Goal: Information Seeking & Learning: Learn about a topic

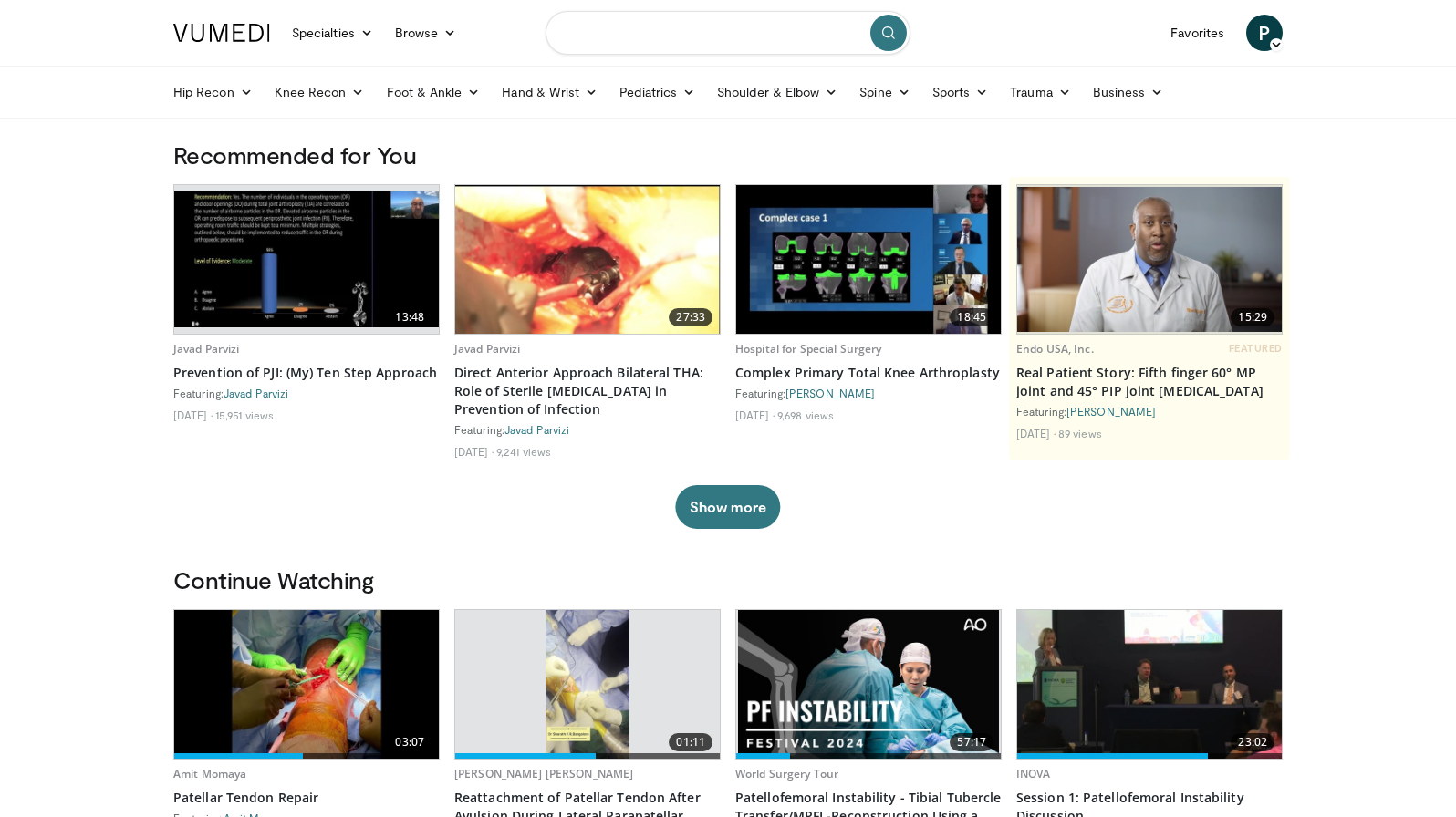
click at [664, 39] on input "Search topics, interventions" at bounding box center [728, 32] width 365 height 44
type input "**********"
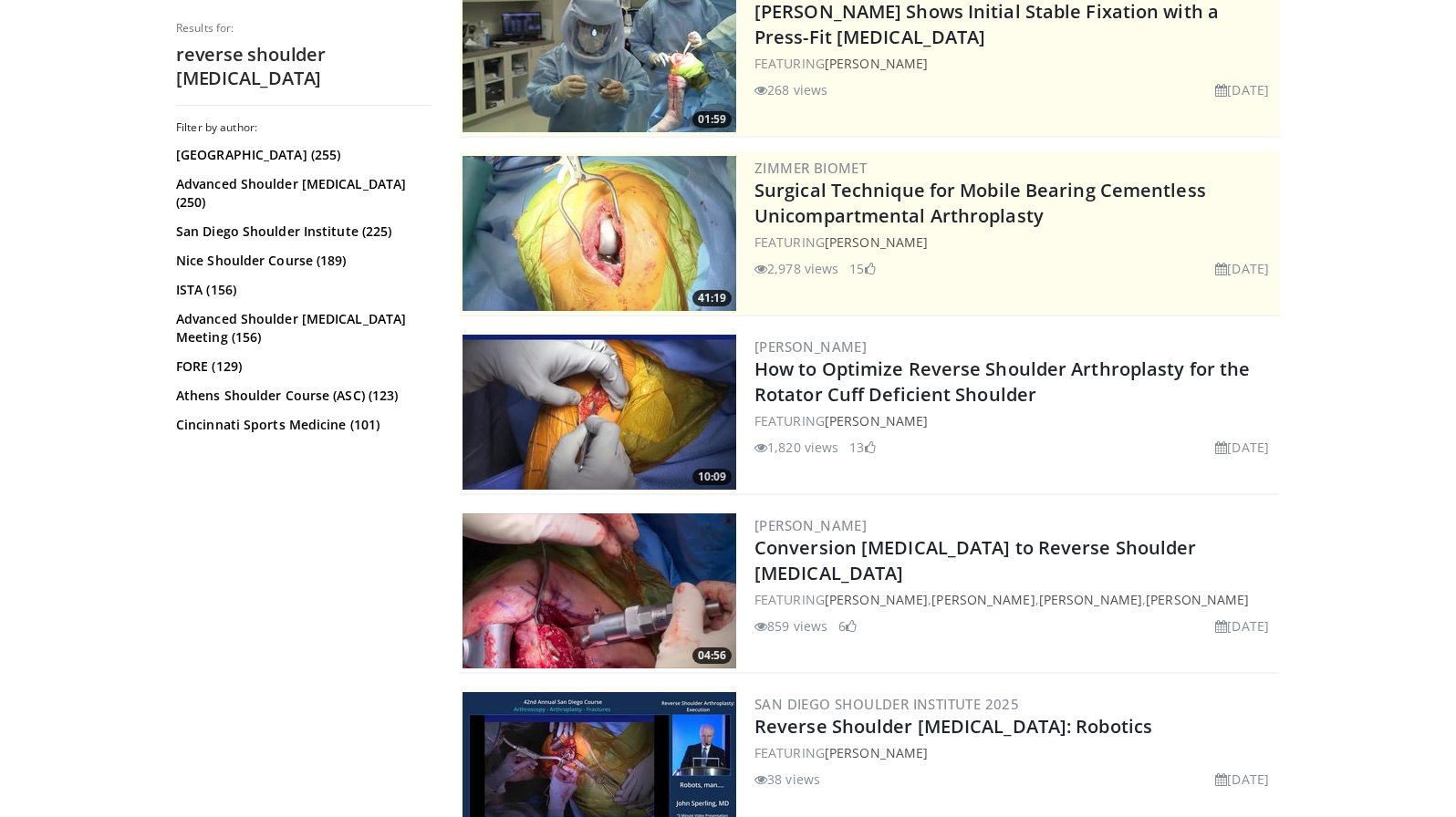
scroll to position [233, 0]
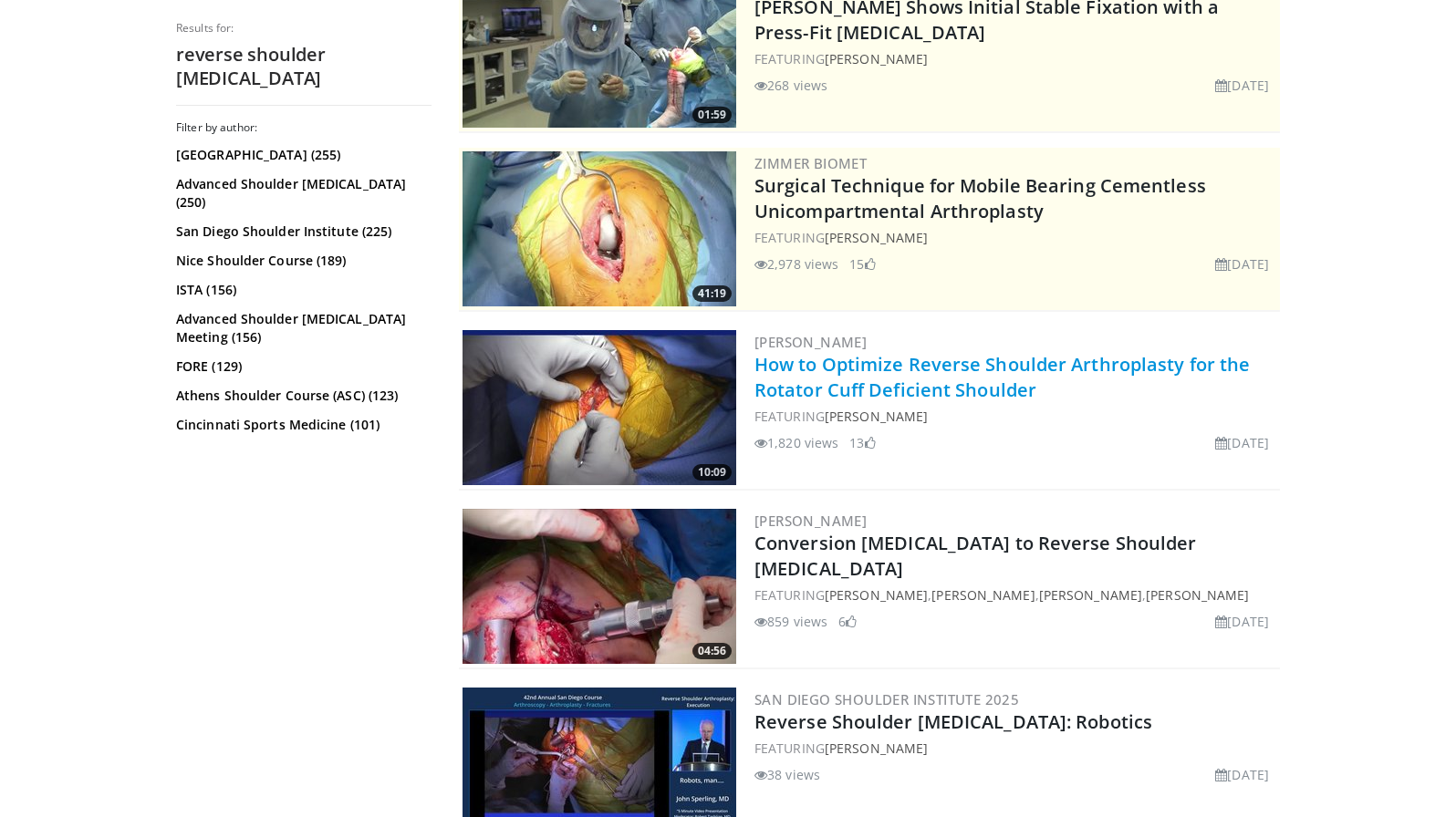
click at [813, 361] on link "How to Optimize Reverse Shoulder Arthroplasty for the Rotator Cuff Deficient Sh…" at bounding box center [1002, 376] width 495 height 50
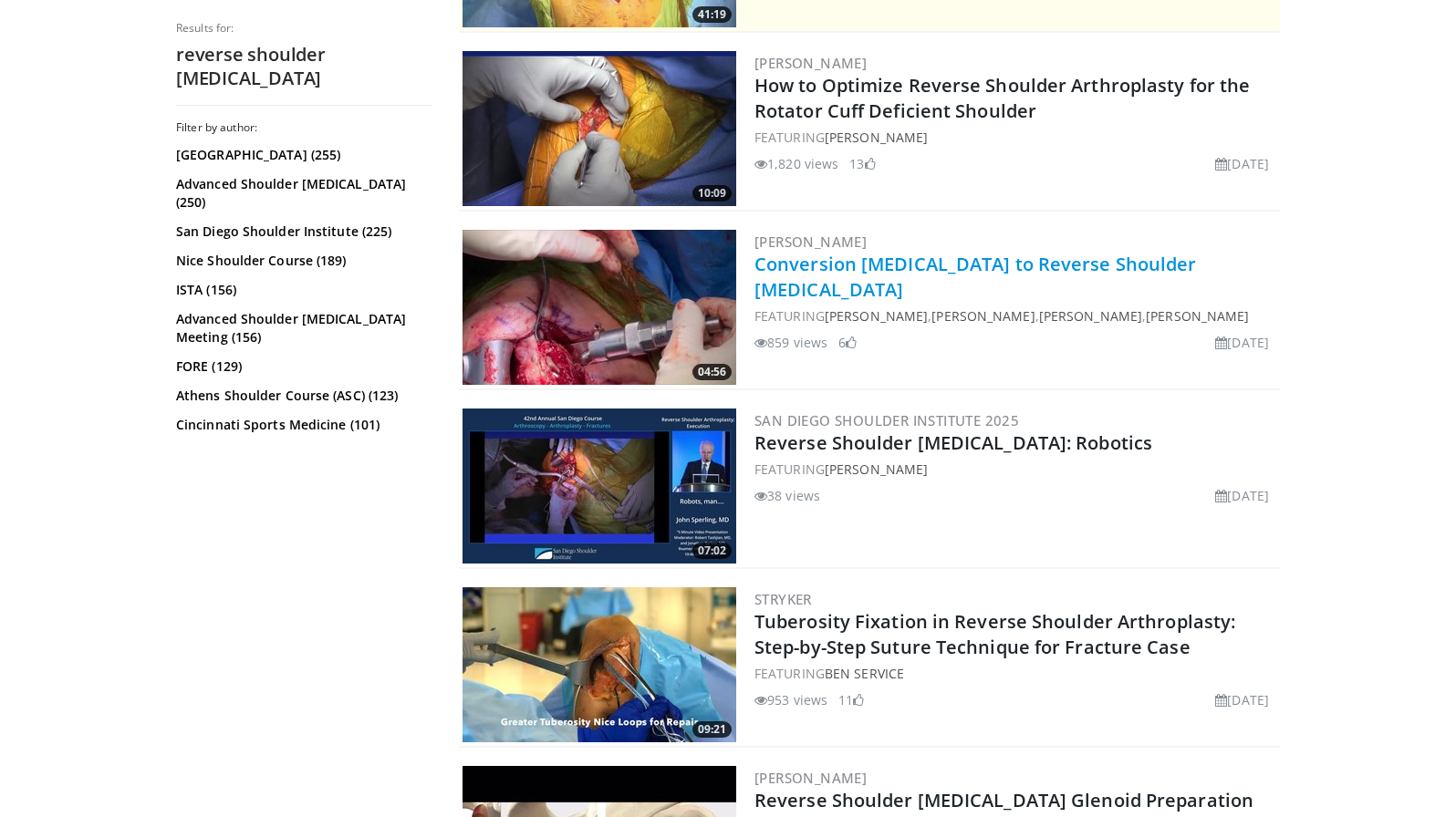
scroll to position [0, 0]
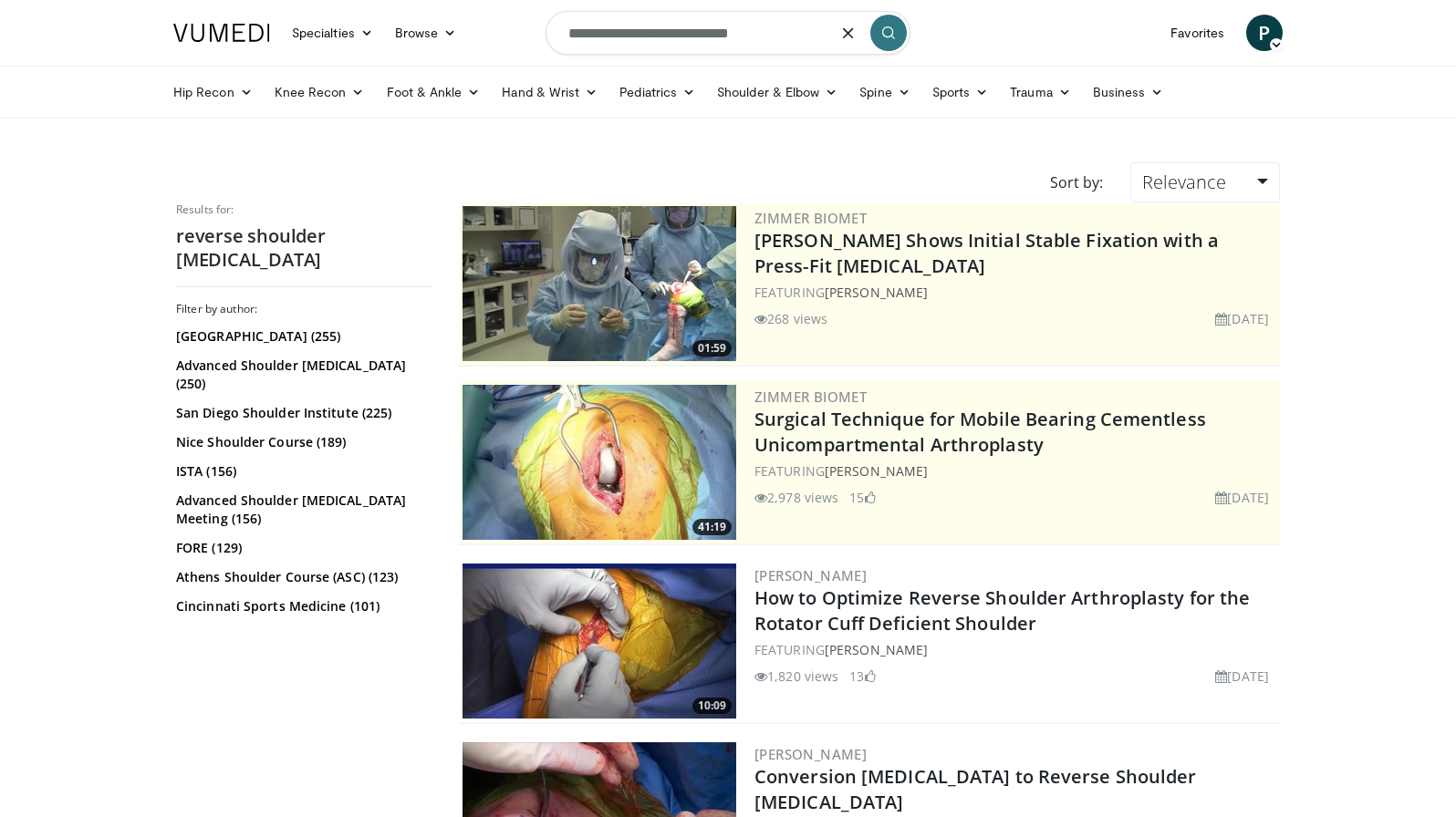
click at [785, 32] on input "**********" at bounding box center [728, 32] width 365 height 44
type input "**********"
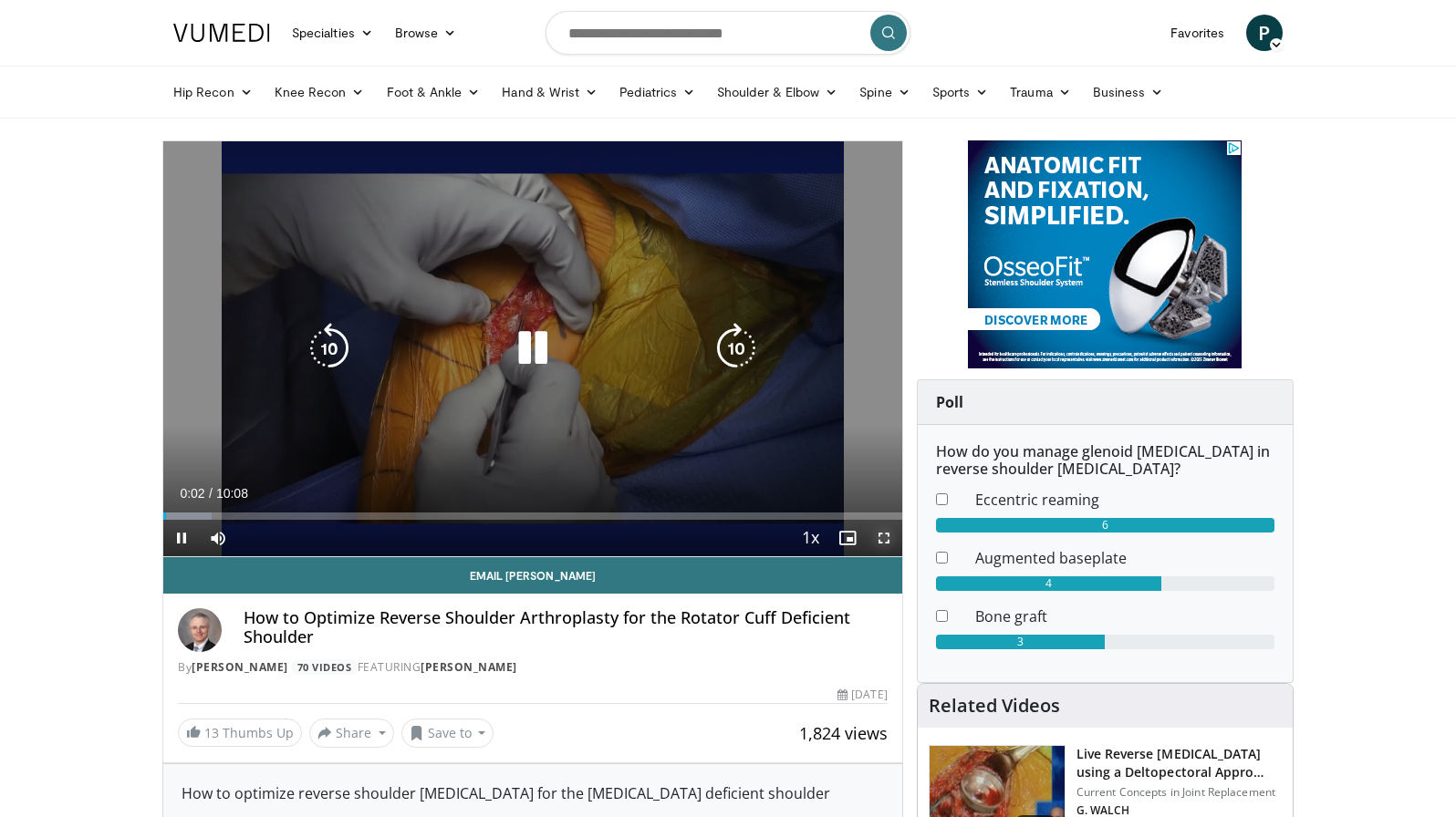
click at [884, 542] on span "Video Player" at bounding box center [883, 538] width 36 height 36
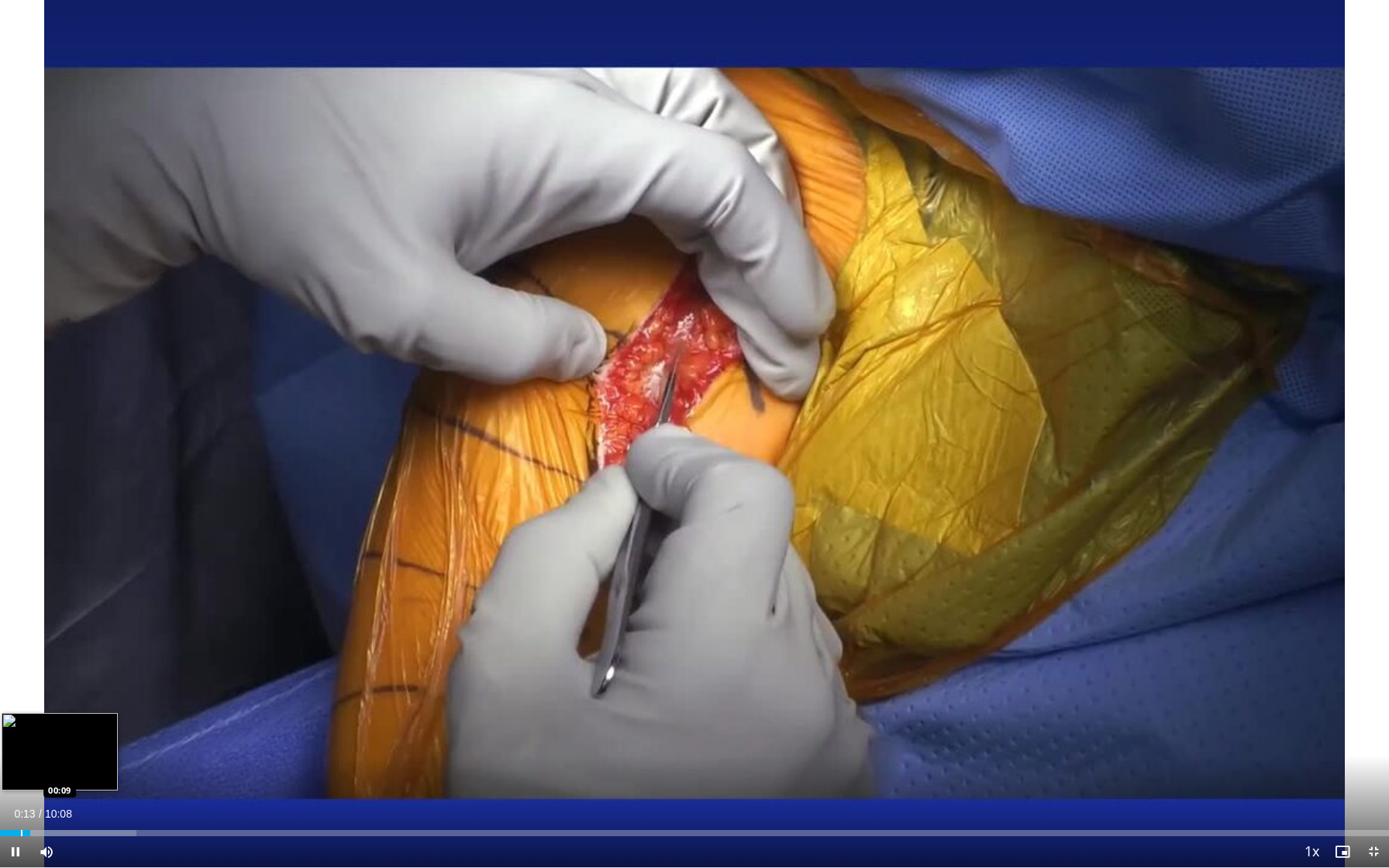
click at [21, 693] on div "Progress Bar" at bounding box center [22, 833] width 2 height 6
drag, startPoint x: 21, startPoint y: 833, endPoint x: 62, endPoint y: 827, distance: 41.4
click at [62, 693] on div "Loaded : 14.75% 00:27 00:27" at bounding box center [694, 828] width 1389 height 15
click at [60, 693] on div "Loaded : 19.67% 00:54 00:26" at bounding box center [694, 833] width 1389 height 6
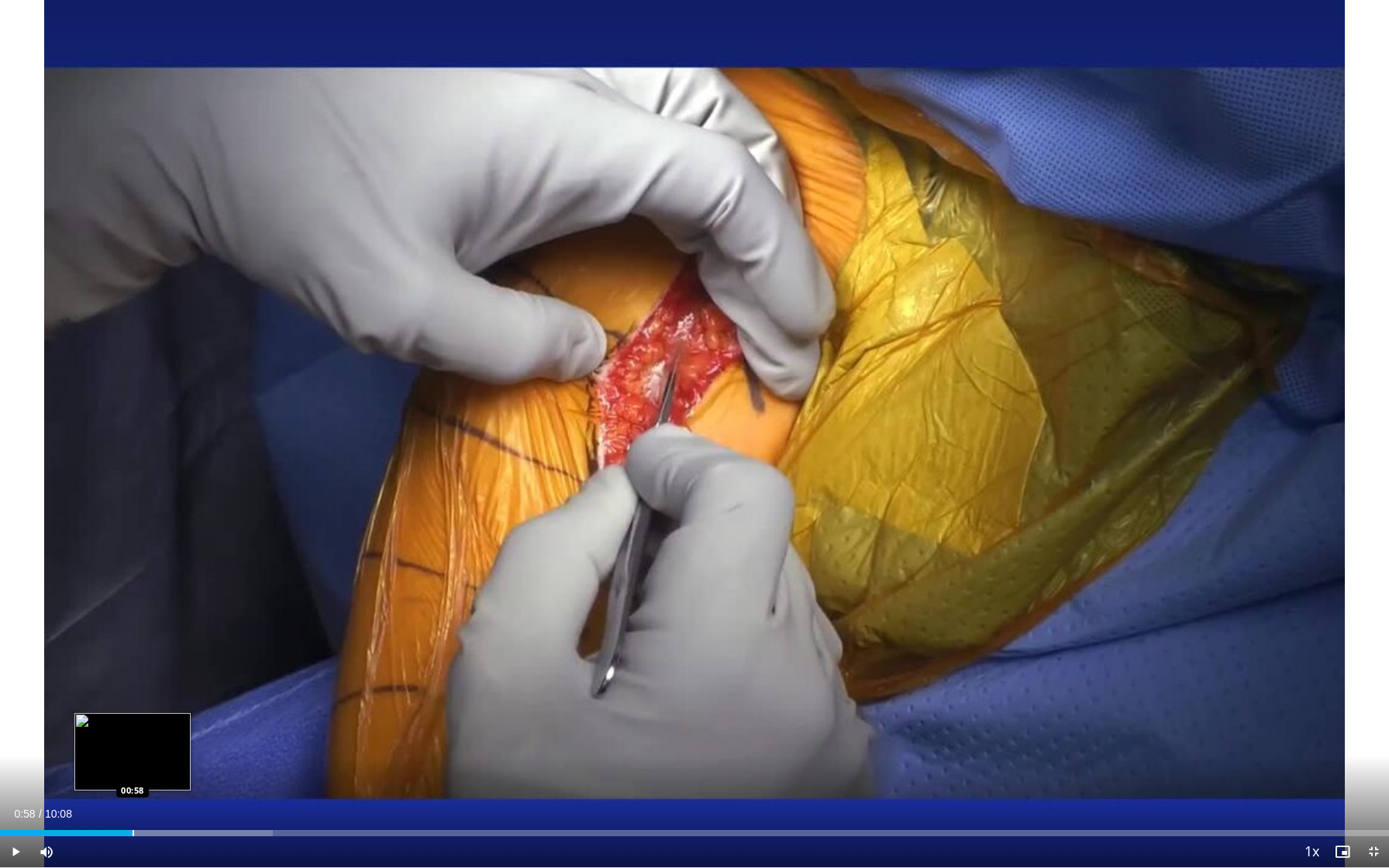
click at [132, 693] on div "Loaded : 19.67% 00:58 00:58" at bounding box center [694, 828] width 1389 height 15
click at [156, 693] on div "Progress Bar" at bounding box center [155, 833] width 2 height 6
click at [197, 693] on div "Progress Bar" at bounding box center [197, 833] width 2 height 6
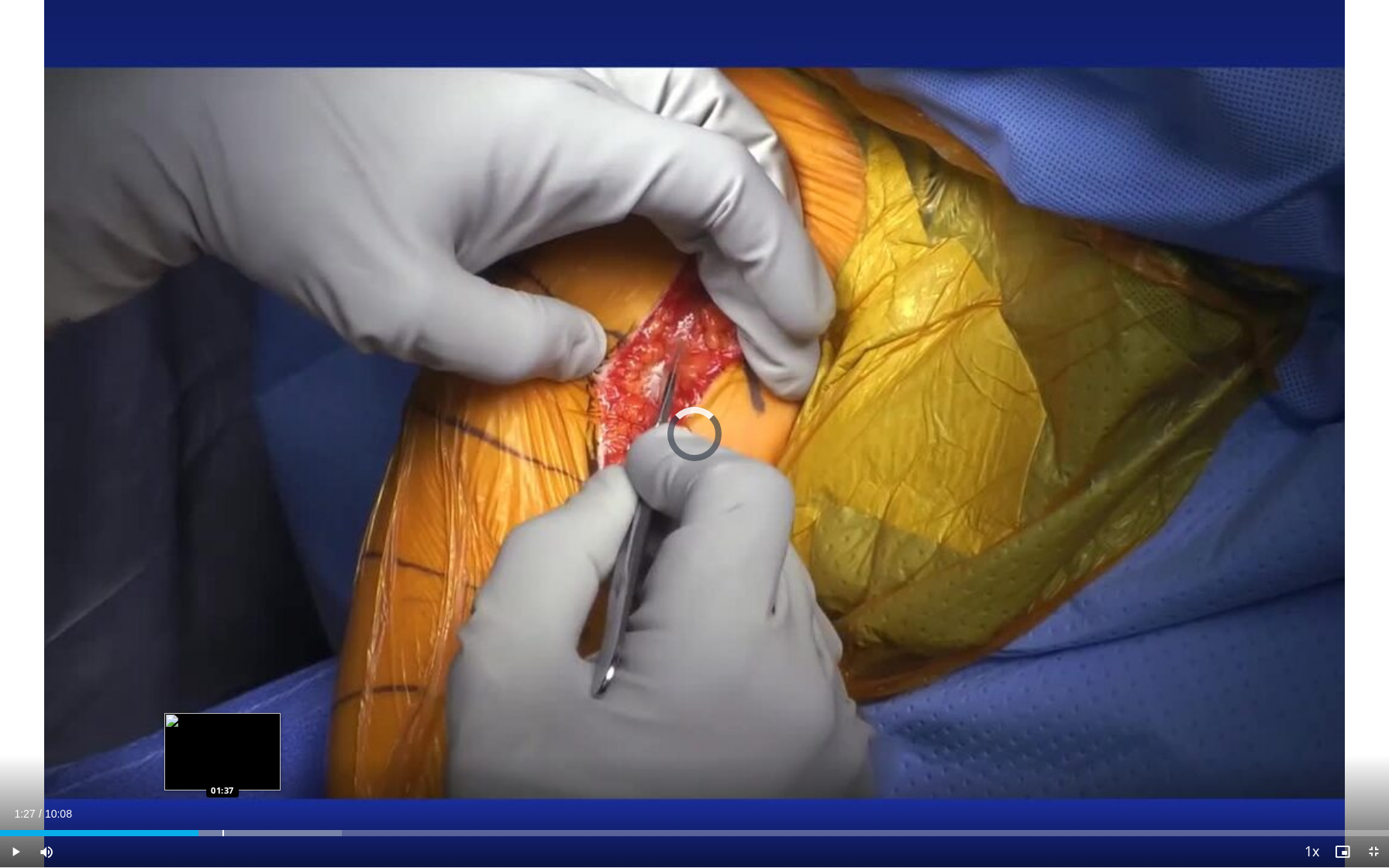
click at [223, 693] on div "Progress Bar" at bounding box center [223, 833] width 2 height 6
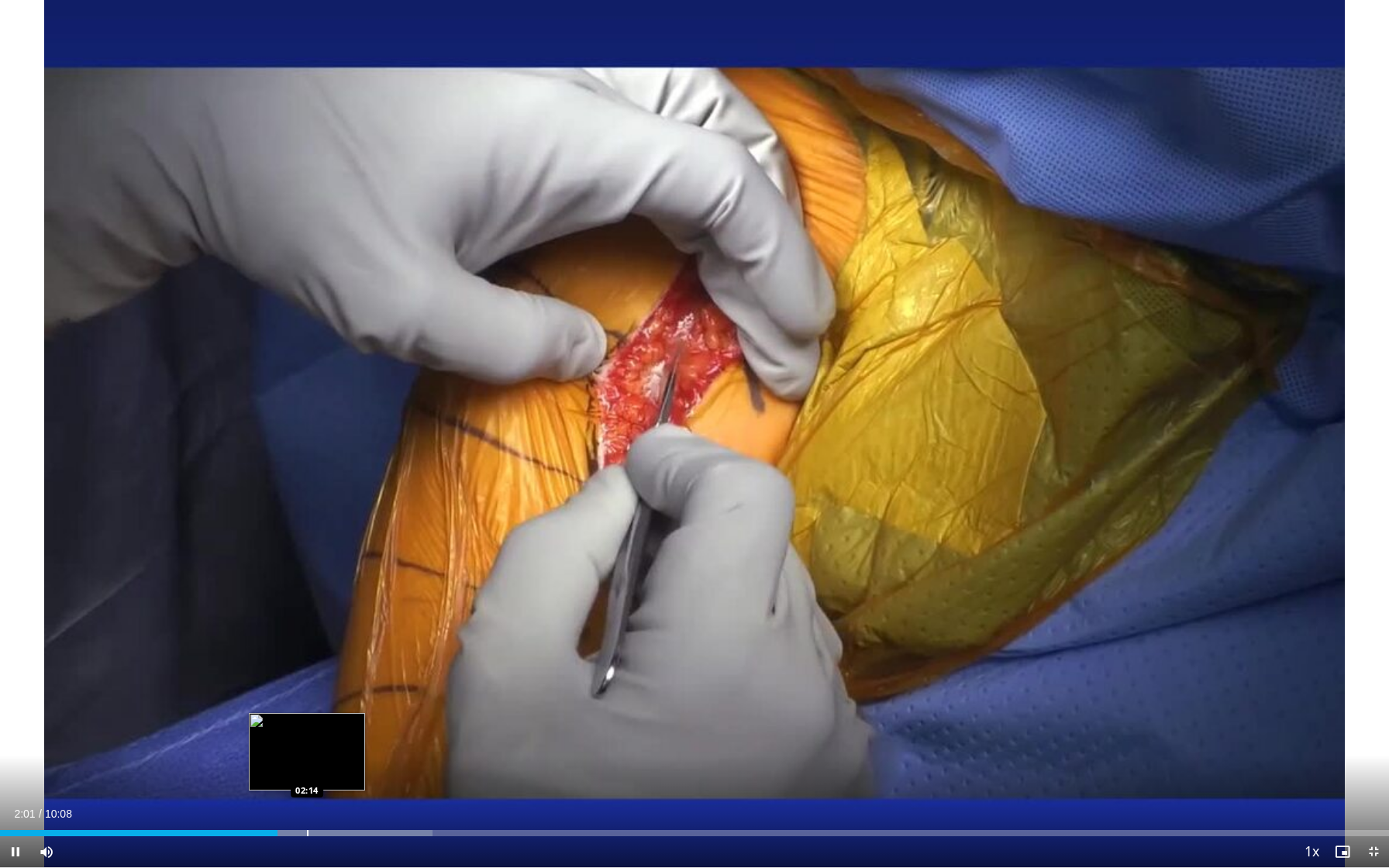
click at [312, 693] on div "Loaded : 31.15% 02:01 02:14" at bounding box center [694, 828] width 1389 height 15
click at [370, 693] on div "Loaded : 32.79% 02:42 02:42" at bounding box center [694, 828] width 1389 height 15
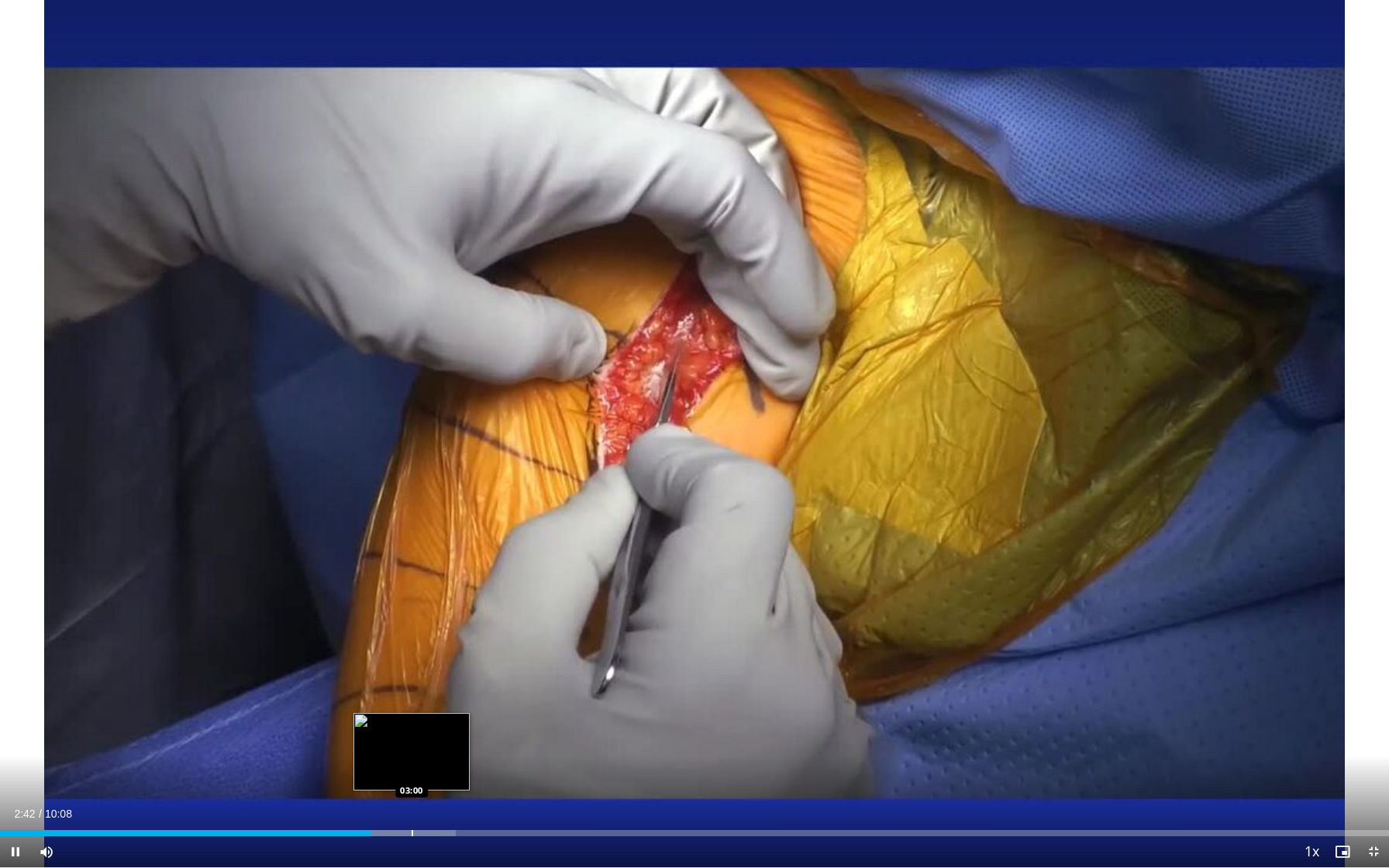
click at [412, 693] on div "Loaded : 32.79% 02:42 03:00" at bounding box center [694, 828] width 1389 height 15
click at [370, 693] on div "Progress Bar" at bounding box center [371, 833] width 2 height 6
click at [396, 693] on div "Progress Bar" at bounding box center [396, 833] width 2 height 6
click at [392, 693] on div "Progress Bar" at bounding box center [393, 833] width 2 height 6
click at [444, 693] on div "Loaded : 40.99% 03:00 03:15" at bounding box center [694, 828] width 1389 height 15
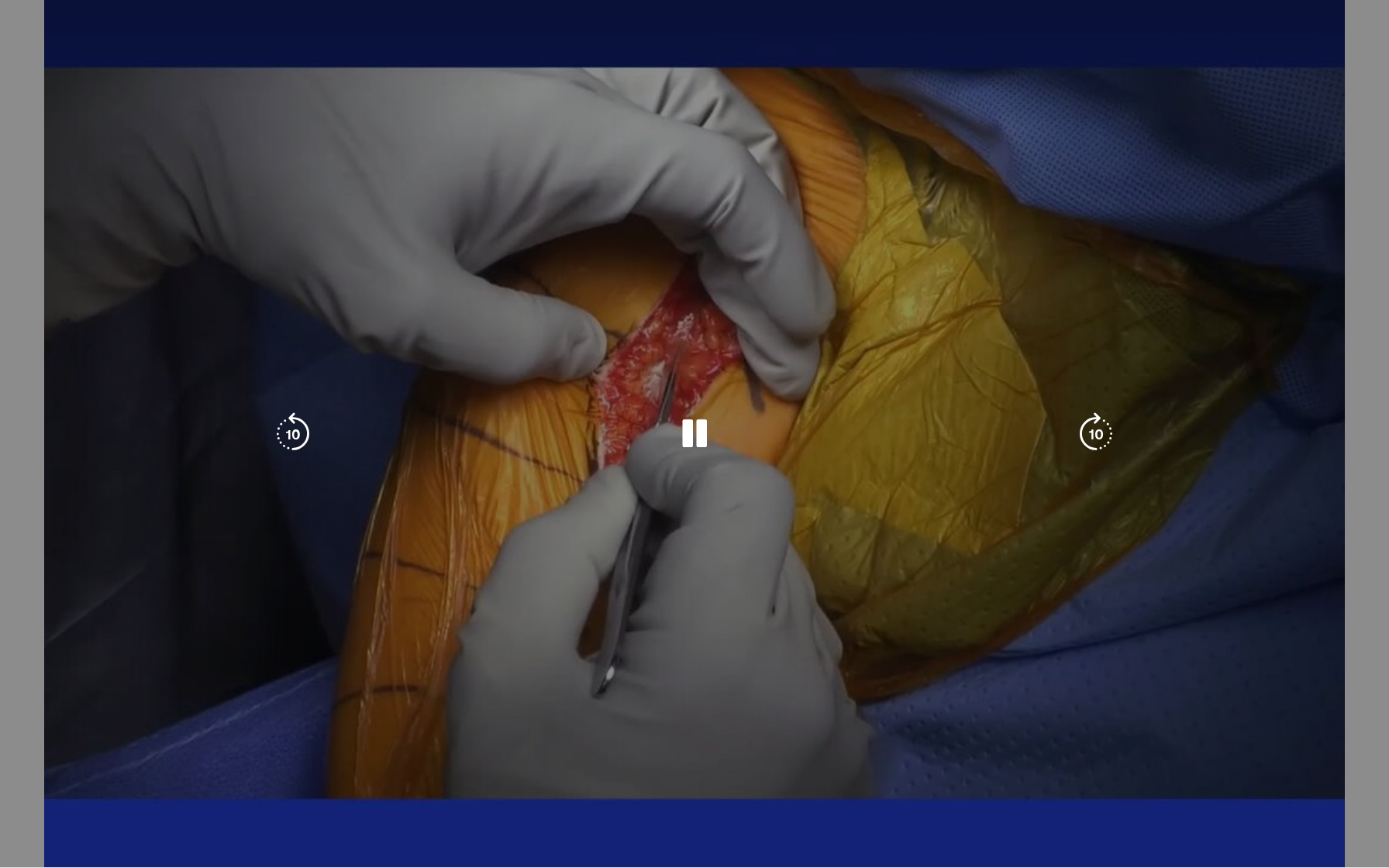
click at [473, 693] on video-js "**********" at bounding box center [694, 434] width 1389 height 868
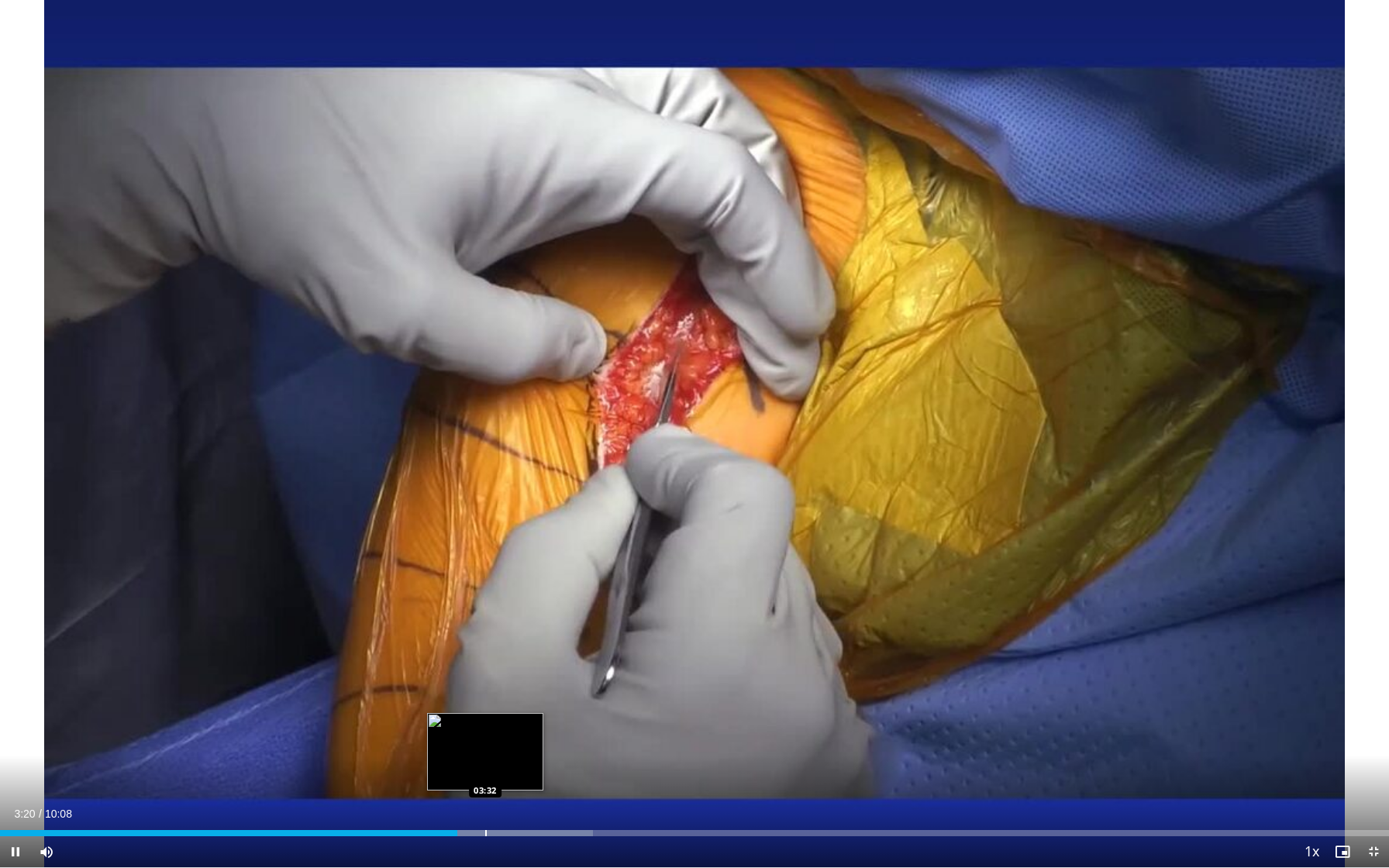
click at [485, 693] on div "Progress Bar" at bounding box center [486, 833] width 2 height 6
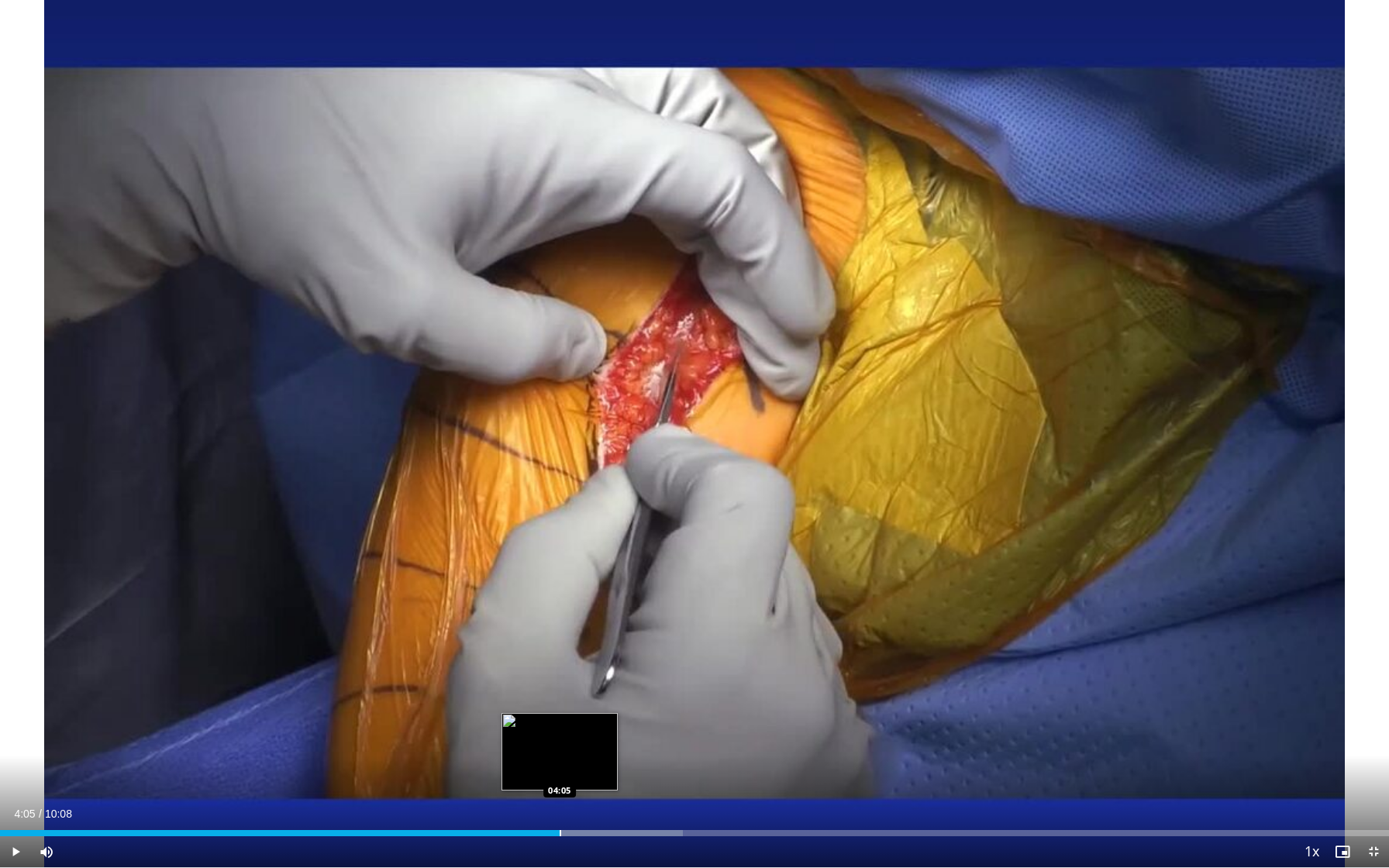
click at [560, 693] on div "Progress Bar" at bounding box center [560, 833] width 2 height 6
click at [584, 693] on div "Progress Bar" at bounding box center [585, 833] width 2 height 6
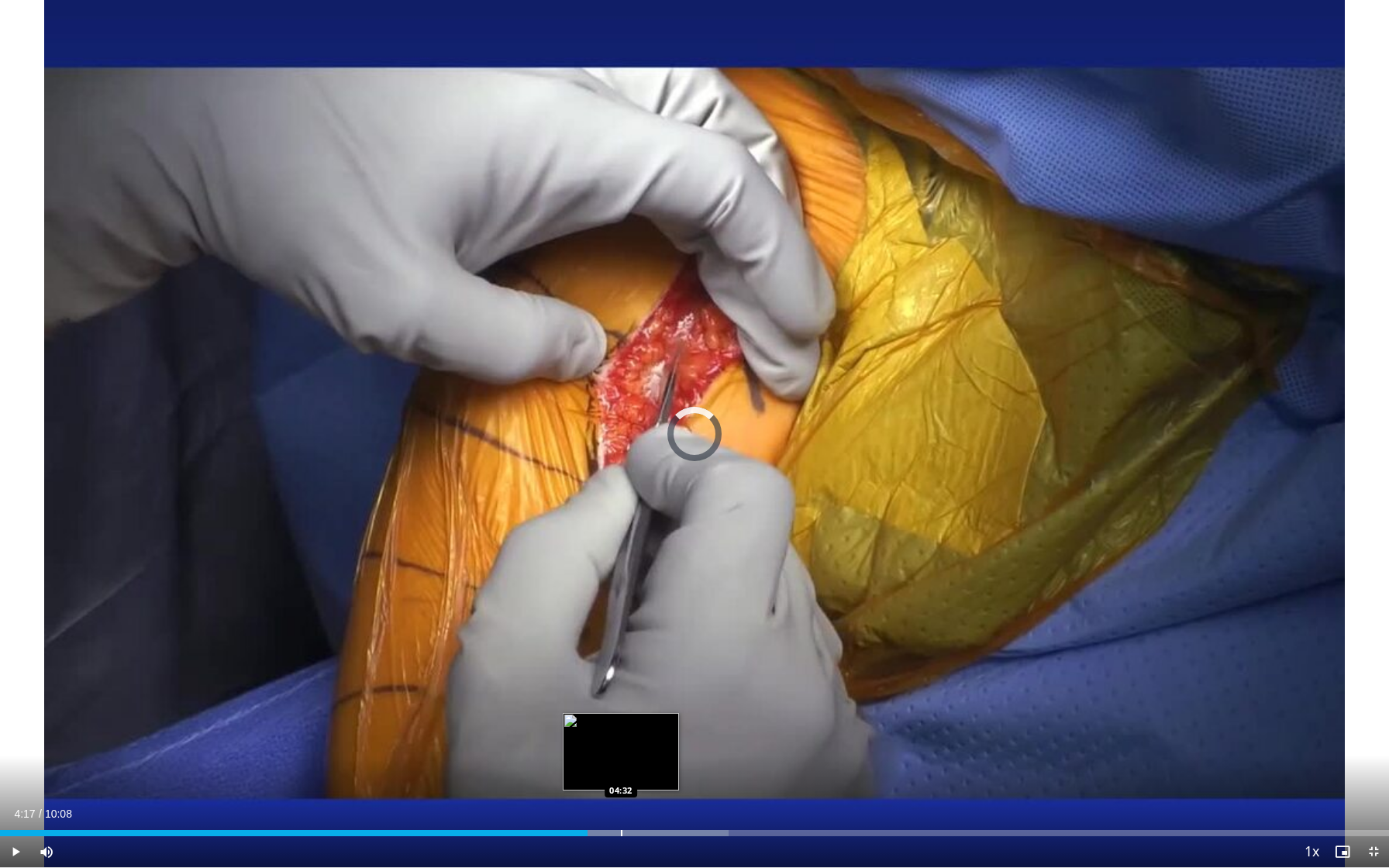
click at [621, 693] on div "Progress Bar" at bounding box center [621, 833] width 2 height 6
click at [657, 693] on div "Progress Bar" at bounding box center [658, 833] width 2 height 6
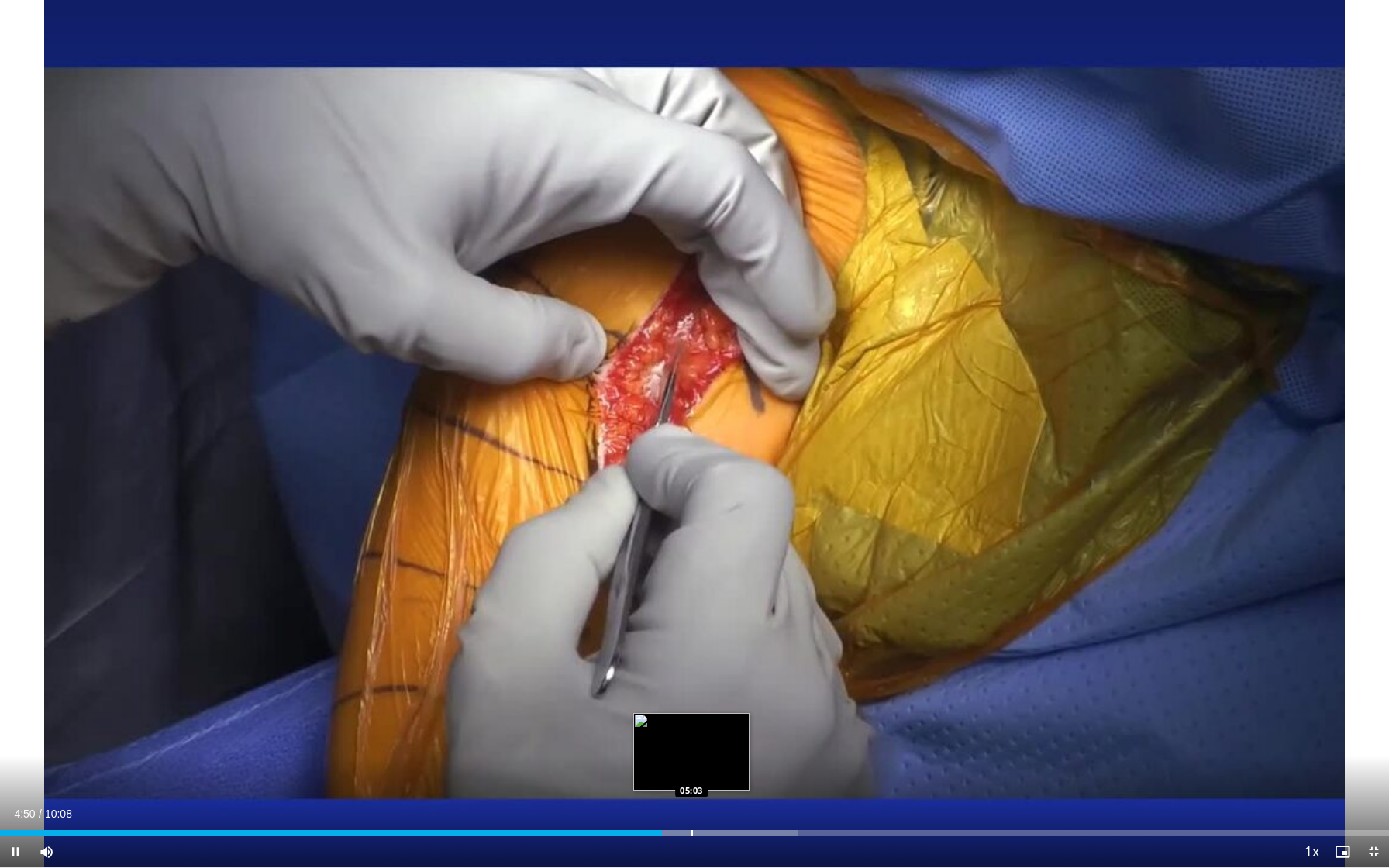
click at [693, 693] on div "Progress Bar" at bounding box center [692, 833] width 2 height 6
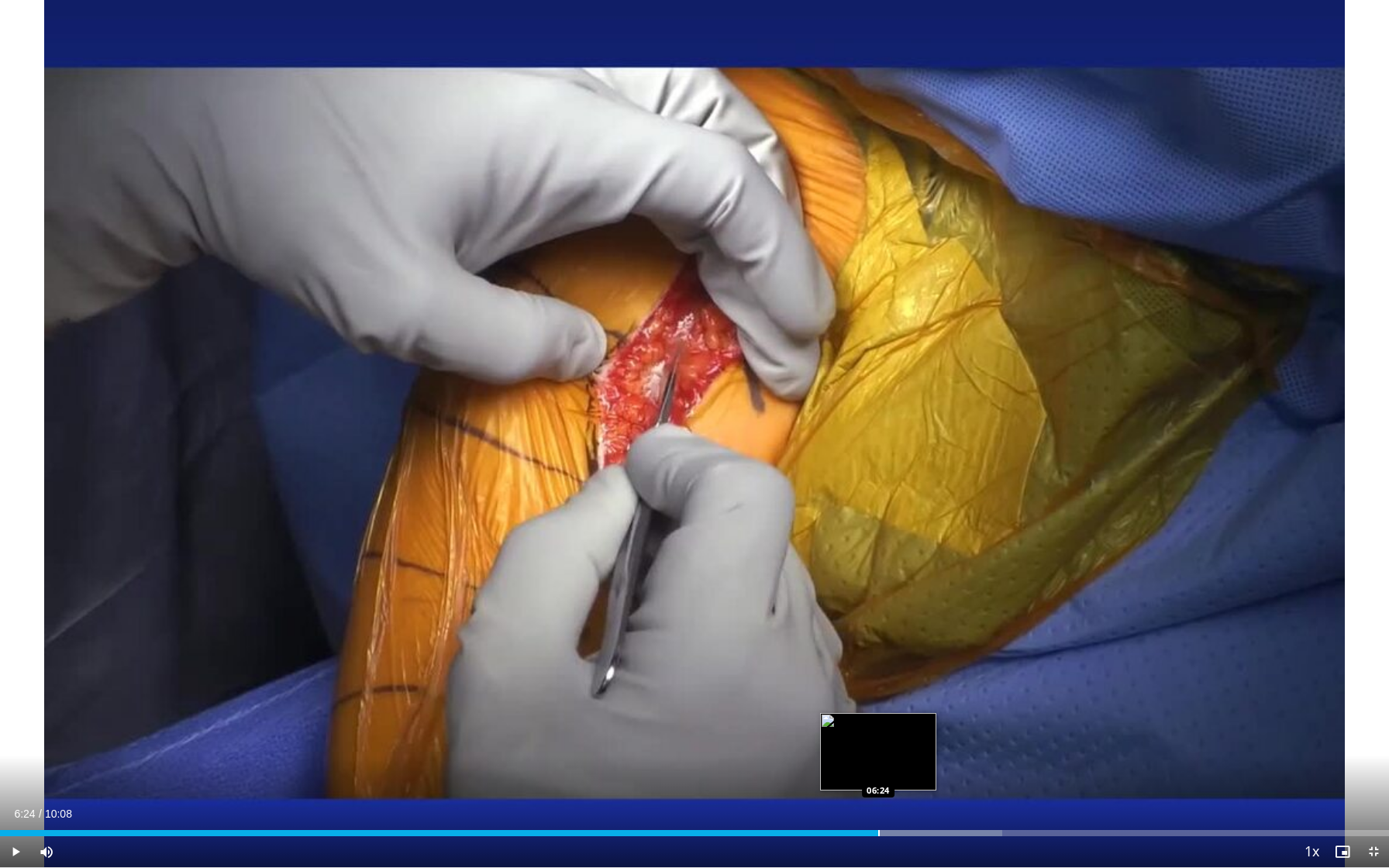
click at [878, 693] on div "Progress Bar" at bounding box center [879, 833] width 2 height 6
click at [915, 693] on div "Progress Bar" at bounding box center [915, 833] width 2 height 6
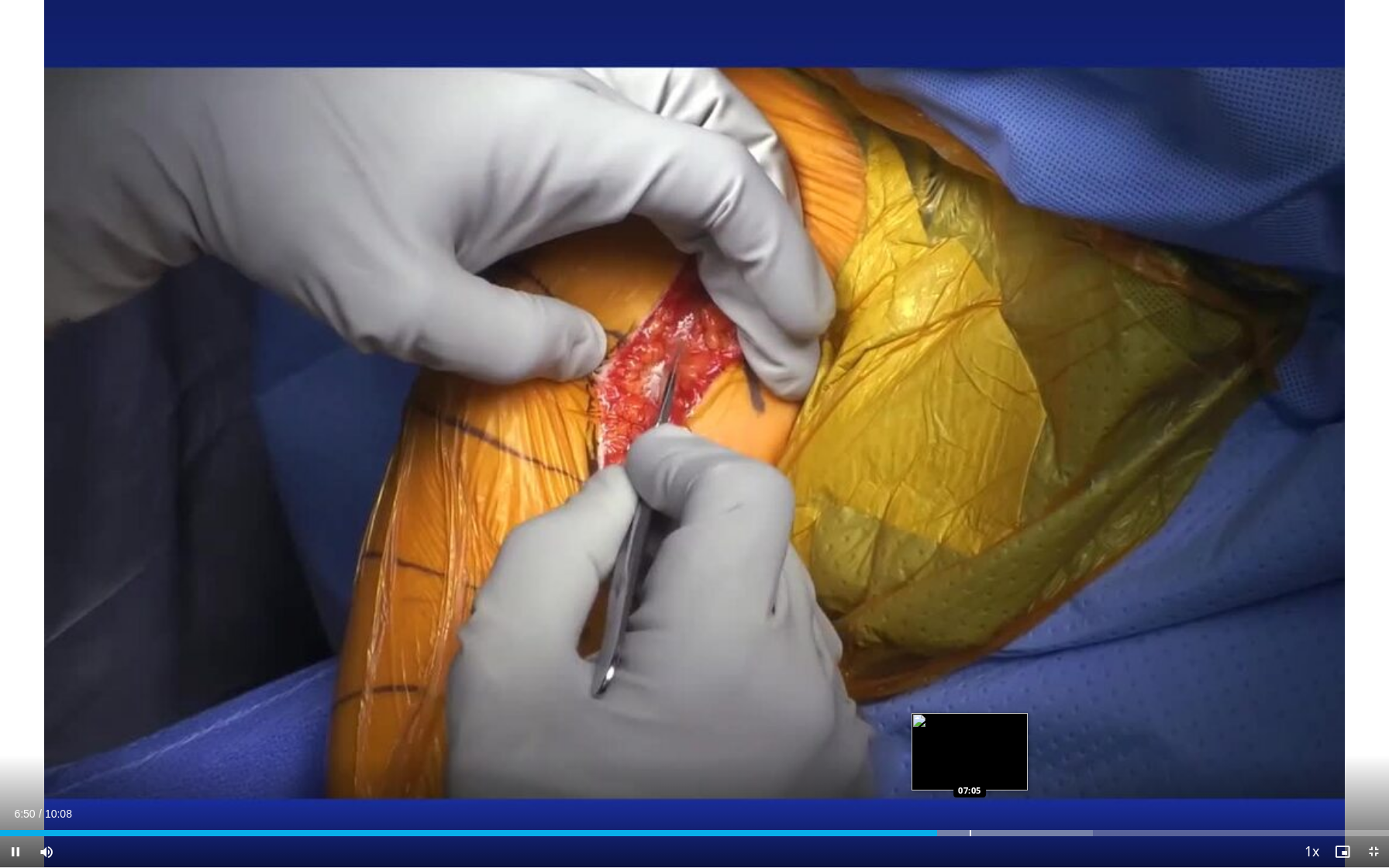
click at [971, 693] on div "Progress Bar" at bounding box center [971, 833] width 2 height 6
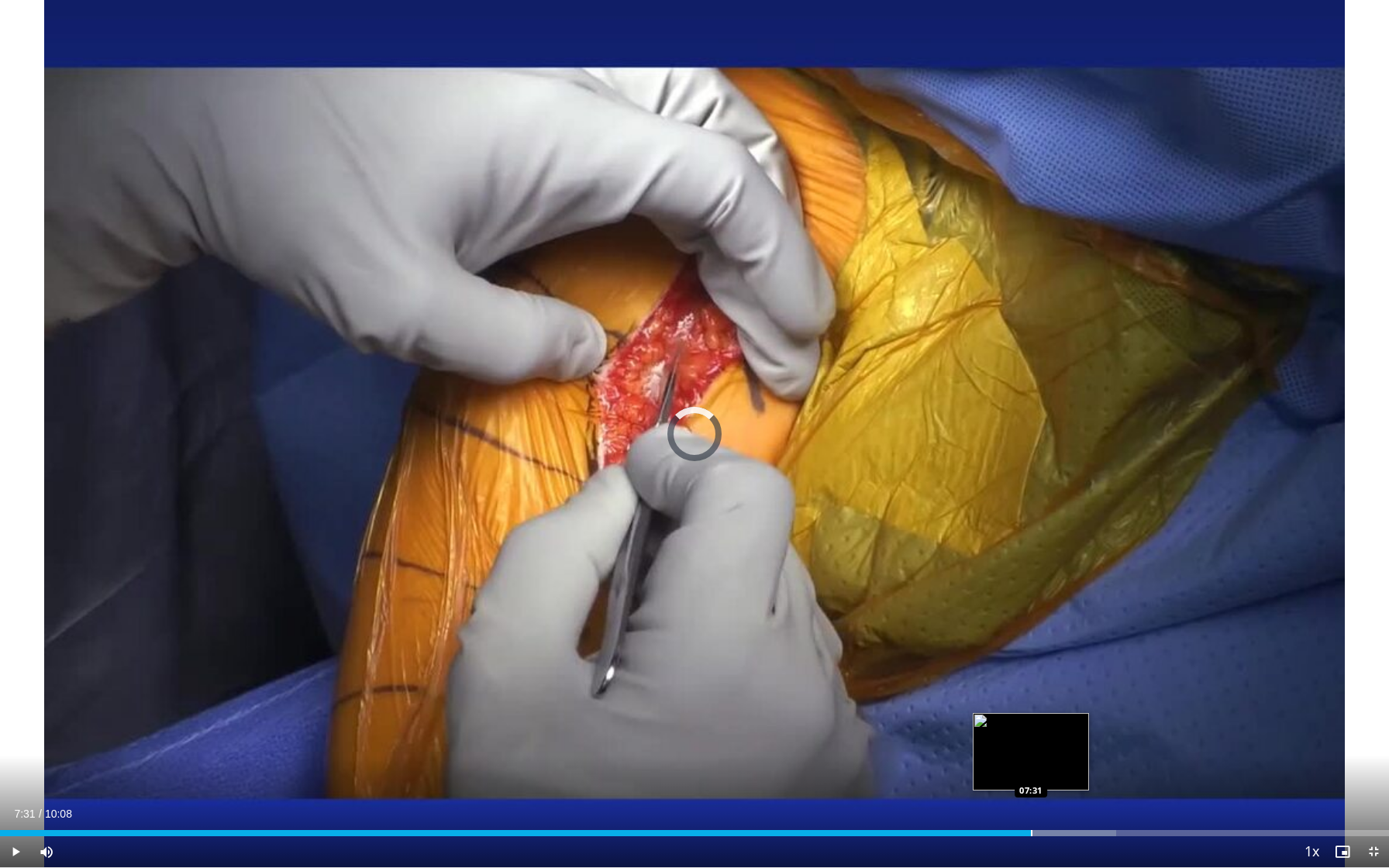
click at [1031, 693] on div "Loaded : 80.35% 07:08 07:31" at bounding box center [694, 828] width 1389 height 15
click at [1065, 693] on div "Progress Bar" at bounding box center [1065, 833] width 2 height 6
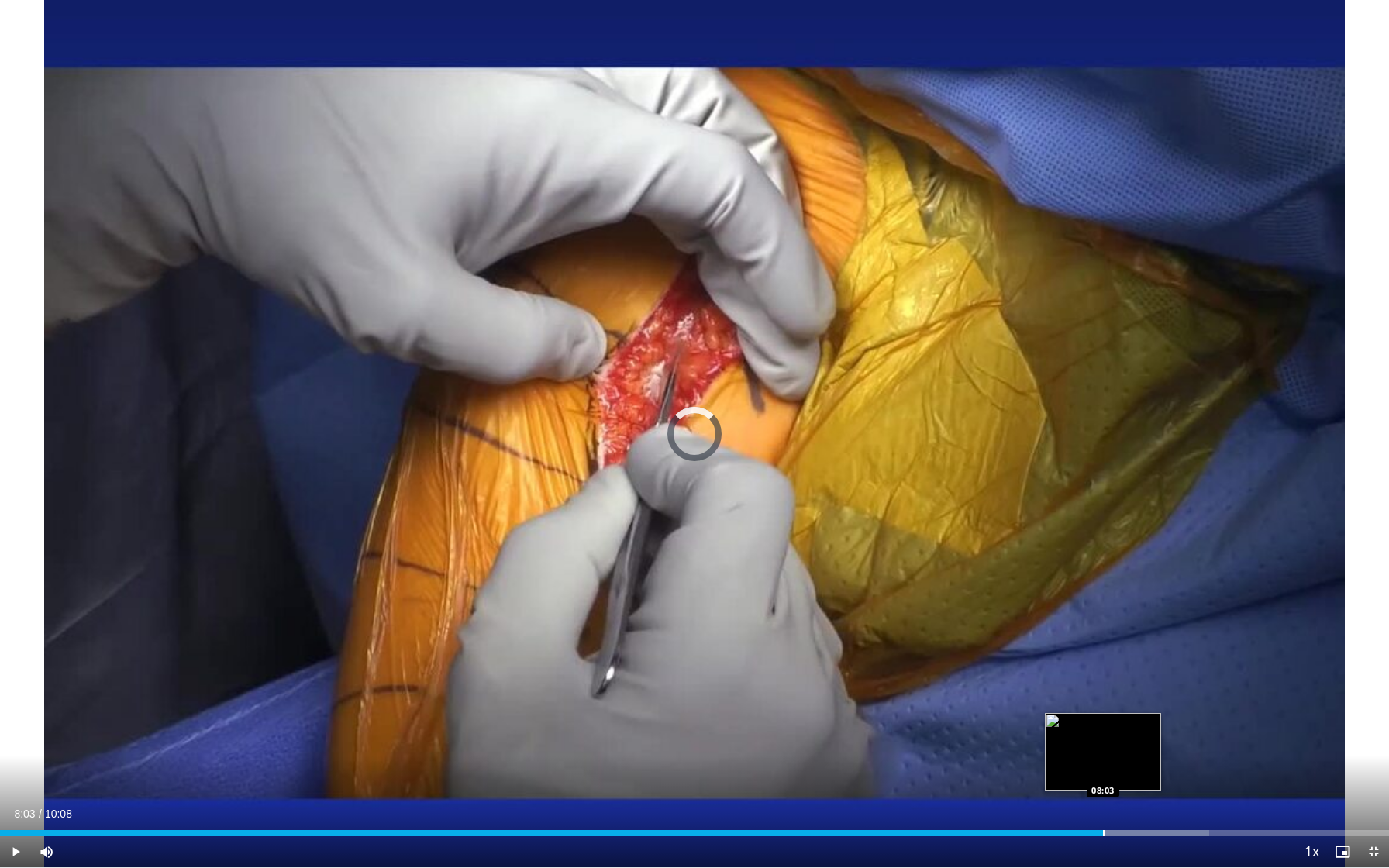
click at [1103, 693] on div "Progress Bar" at bounding box center [1104, 833] width 2 height 6
click at [1142, 693] on div "Progress Bar" at bounding box center [1143, 833] width 2 height 6
click at [1141, 693] on video-js "**********" at bounding box center [694, 434] width 1389 height 868
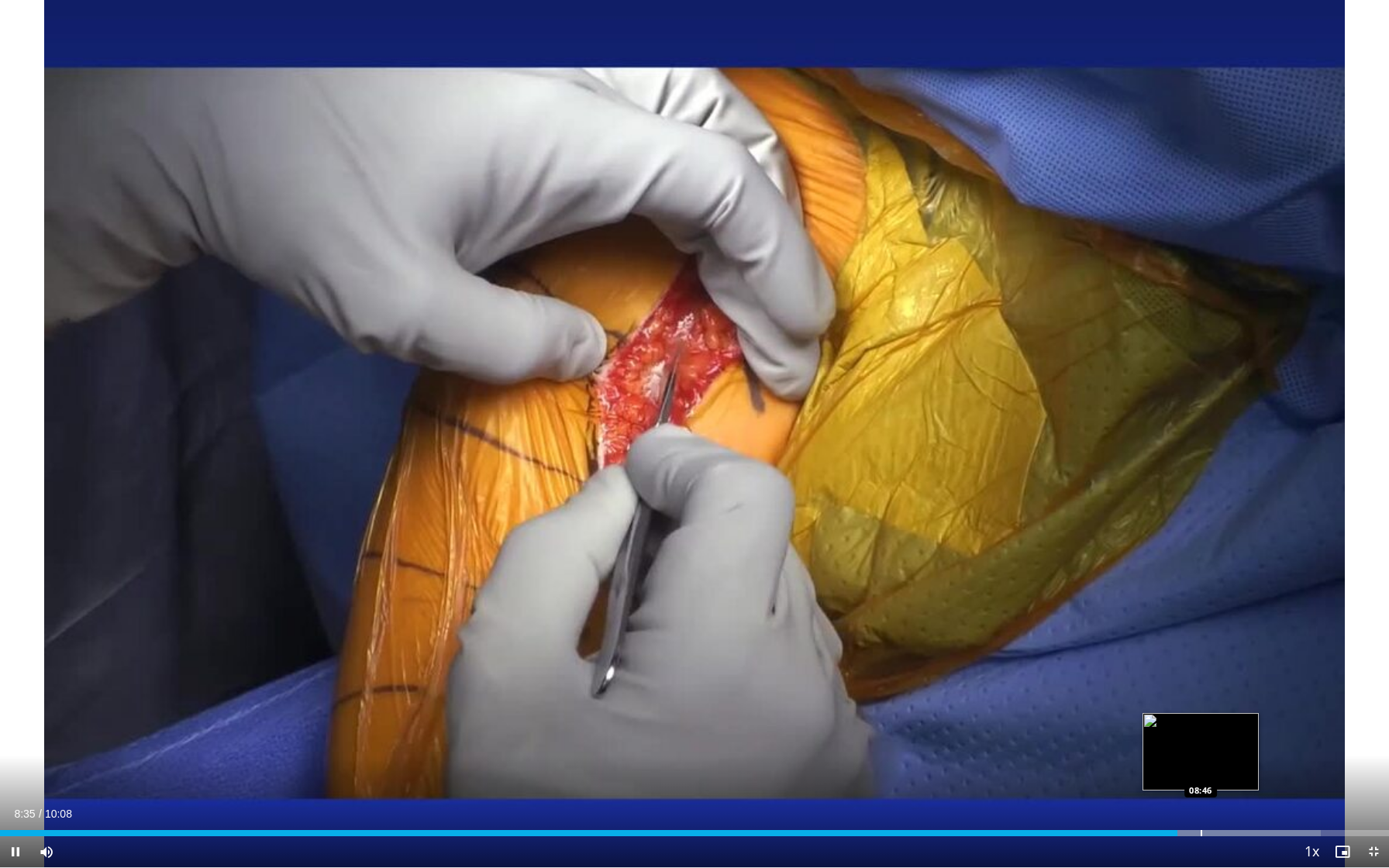
click at [1201, 693] on div "Progress Bar" at bounding box center [1201, 833] width 2 height 6
click at [1232, 693] on div "Progress Bar" at bounding box center [1233, 833] width 2 height 6
click at [1236, 693] on div "Progress Bar" at bounding box center [1265, 833] width 2 height 6
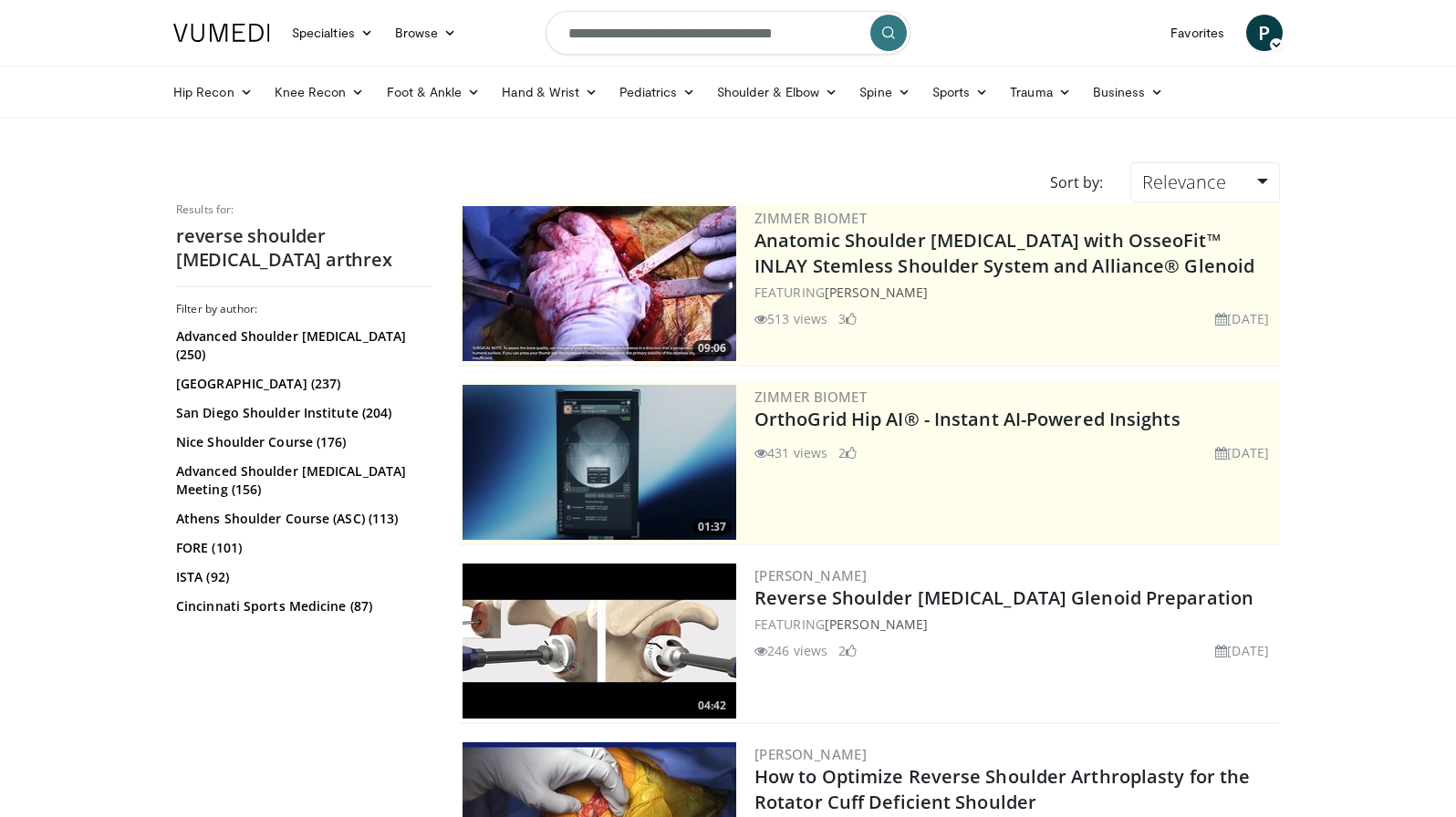
click at [646, 40] on input "**********" at bounding box center [728, 32] width 365 height 44
type input "**********"
